Goal: Find specific page/section: Locate item on page

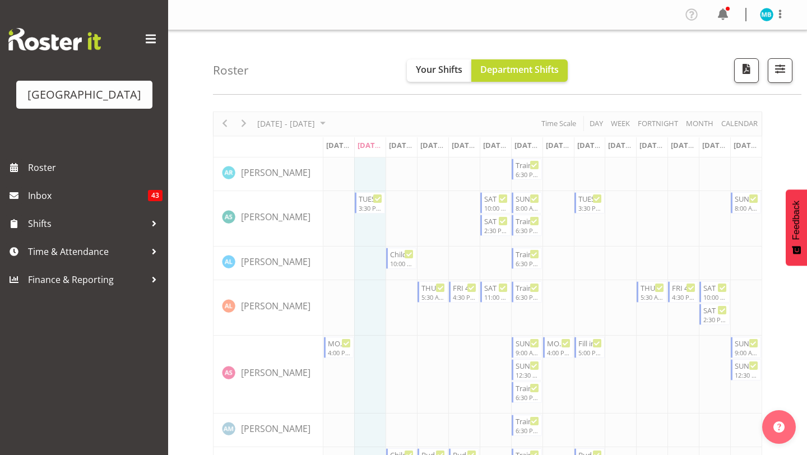
scroll to position [1777, 0]
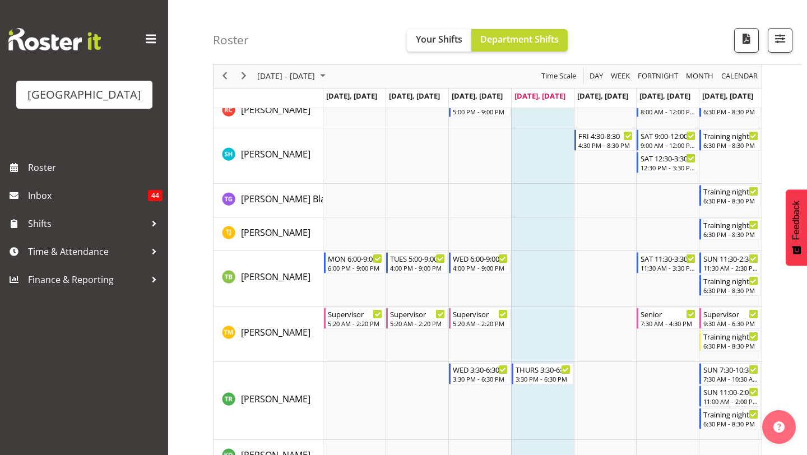
scroll to position [1657, 0]
click at [731, 268] on div "11:30 AM - 2:30 PM" at bounding box center [730, 268] width 55 height 9
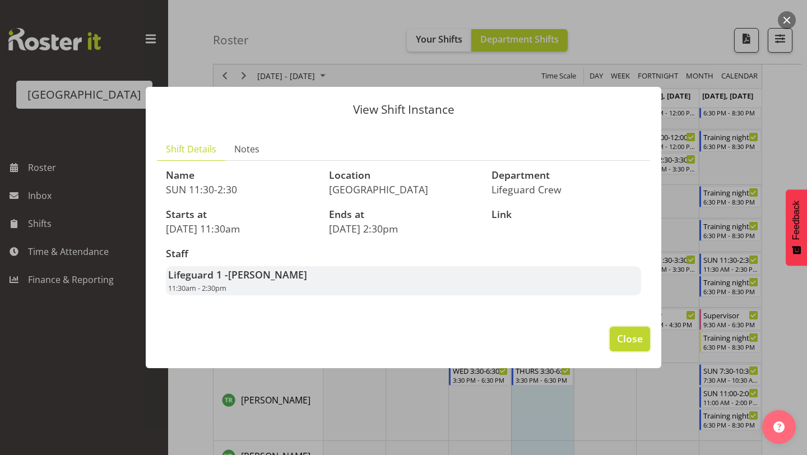
click at [635, 341] on span "Close" at bounding box center [630, 338] width 26 height 15
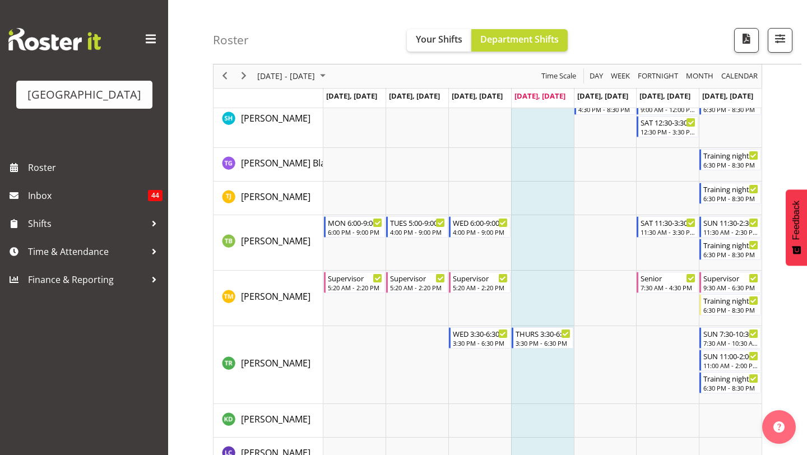
scroll to position [1786, 0]
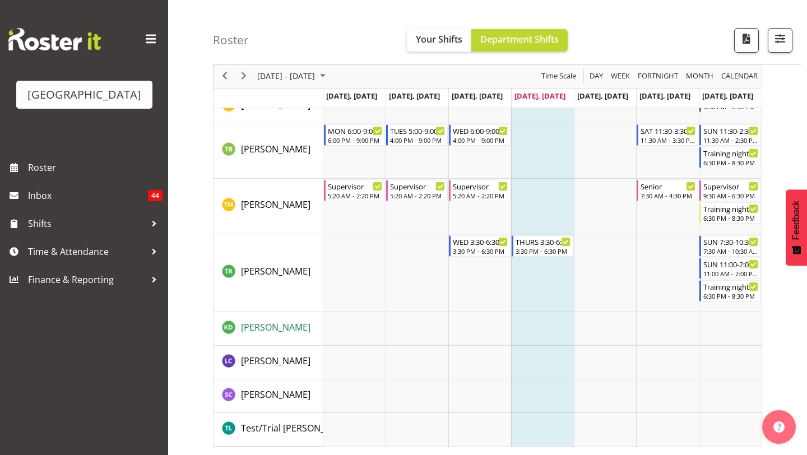
click at [303, 330] on span "Kaelah Dondero" at bounding box center [275, 327] width 69 height 12
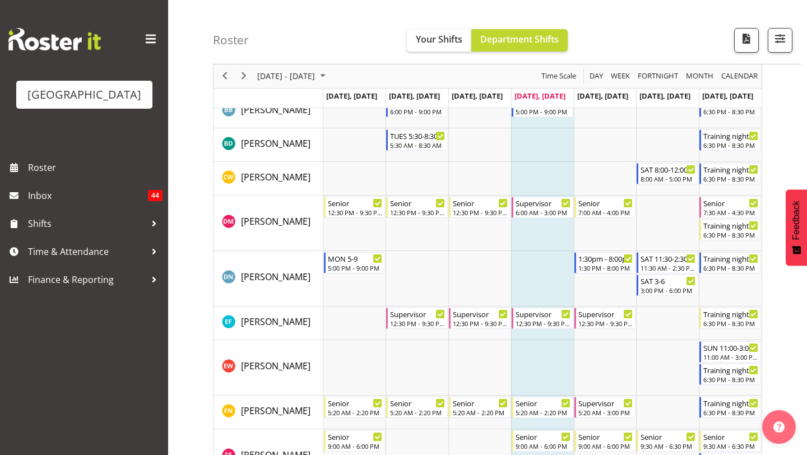
scroll to position [457, 0]
